Goal: Navigation & Orientation: Find specific page/section

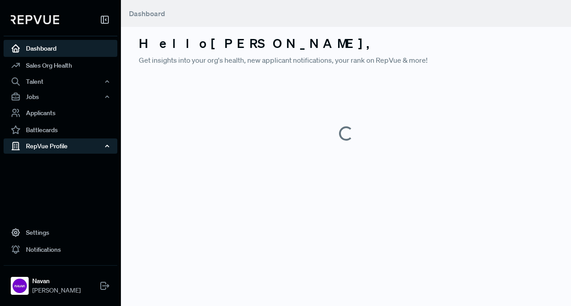
click at [70, 148] on div "RepVue Profile" at bounding box center [61, 145] width 114 height 15
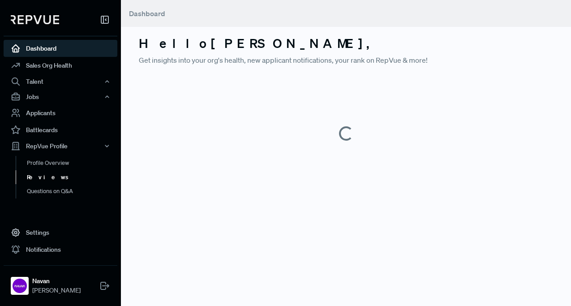
click at [49, 174] on link "Reviews" at bounding box center [73, 177] width 114 height 14
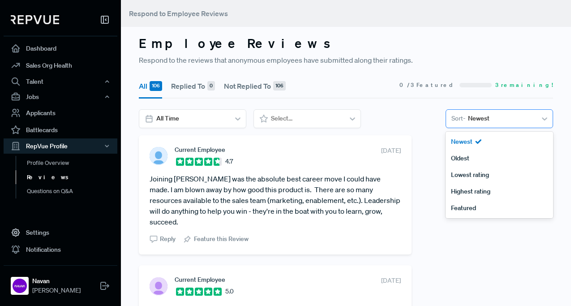
click at [493, 123] on div at bounding box center [501, 118] width 66 height 11
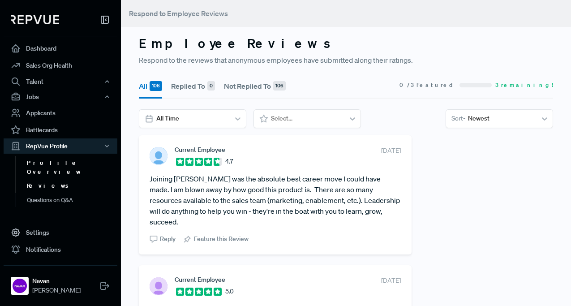
click at [50, 165] on link "Profile Overview" at bounding box center [73, 167] width 114 height 23
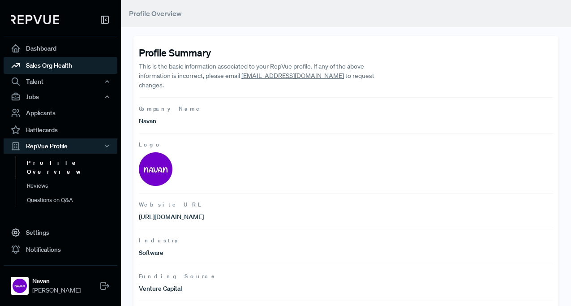
click at [55, 66] on link "Sales Org Health" at bounding box center [61, 65] width 114 height 17
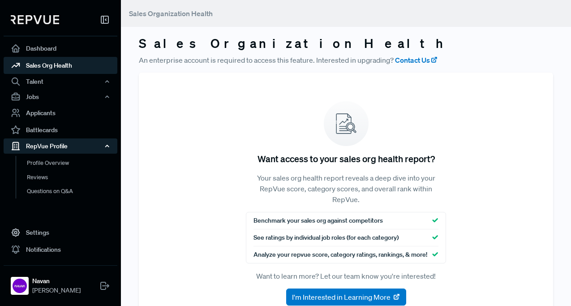
click at [44, 142] on div "RepVue Profile" at bounding box center [61, 145] width 114 height 15
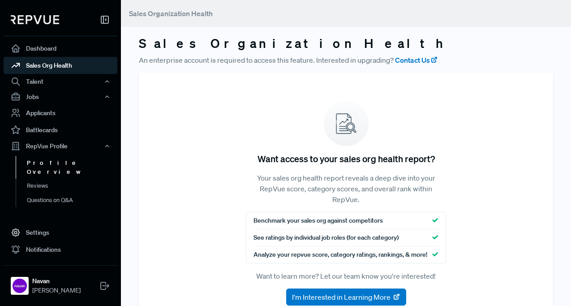
click at [46, 165] on link "Profile Overview" at bounding box center [73, 167] width 114 height 23
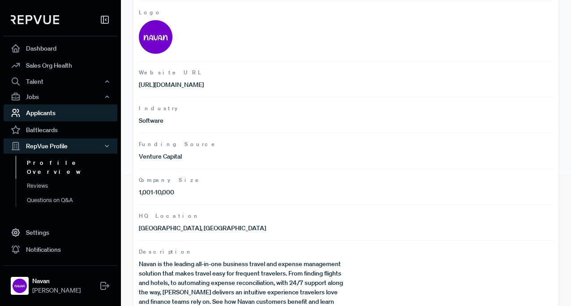
scroll to position [119, 0]
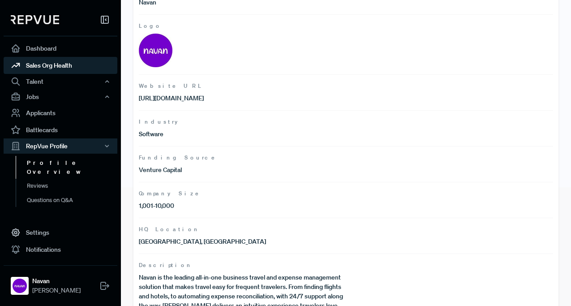
click at [56, 64] on link "Sales Org Health" at bounding box center [61, 65] width 114 height 17
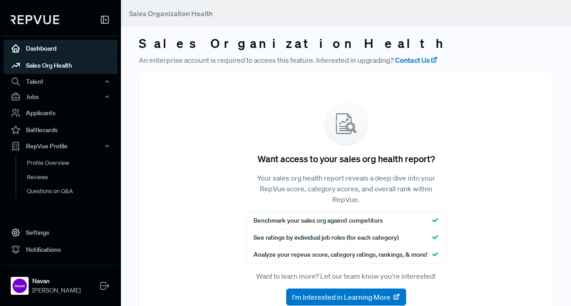
click at [60, 46] on link "Dashboard" at bounding box center [61, 48] width 114 height 17
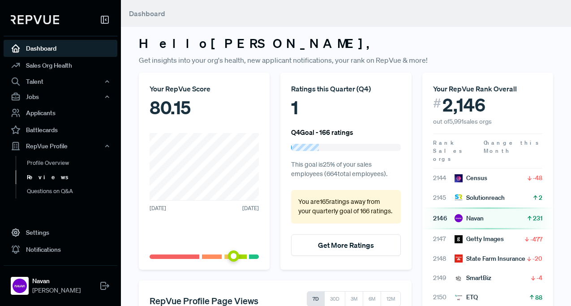
click at [37, 173] on link "Reviews" at bounding box center [73, 177] width 114 height 14
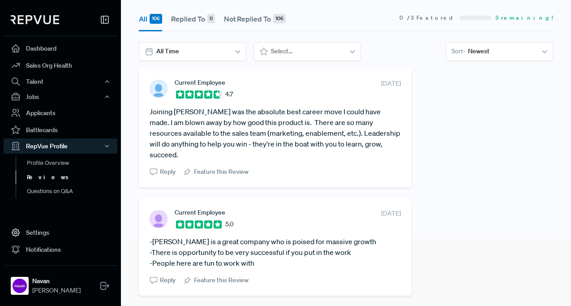
scroll to position [48, 0]
